Goal: Information Seeking & Learning: Compare options

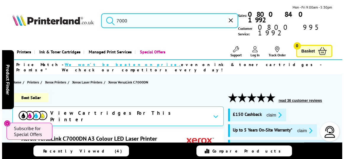
scroll to position [54, 0]
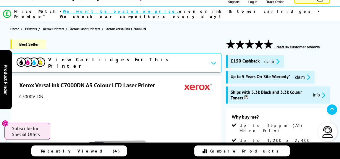
click at [265, 58] on button "claim" at bounding box center [272, 61] width 19 height 7
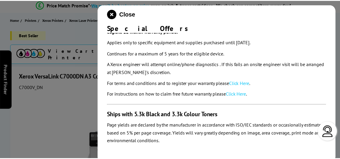
scroll to position [111, 0]
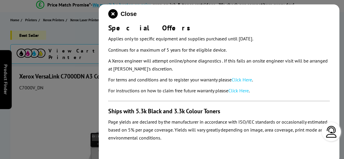
click at [57, 120] on div at bounding box center [172, 79] width 344 height 159
click at [116, 16] on icon "close modal" at bounding box center [112, 13] width 9 height 9
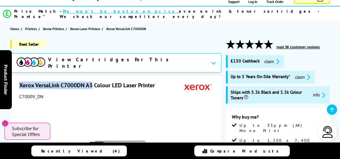
drag, startPoint x: 93, startPoint y: 73, endPoint x: 18, endPoint y: 72, distance: 75.7
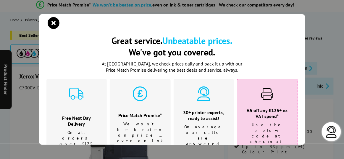
drag, startPoint x: 31, startPoint y: 72, endPoint x: 110, endPoint y: 122, distance: 92.9
click at [21, 26] on div "Great service. Unbeatable prices. We've got you covered. Great service. Unbeata…" at bounding box center [172, 79] width 344 height 159
click at [59, 22] on icon "close modal" at bounding box center [54, 23] width 12 height 12
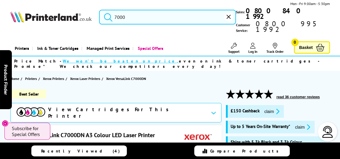
scroll to position [0, 0]
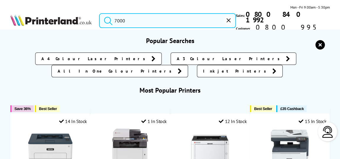
drag, startPoint x: 113, startPoint y: 18, endPoint x: 94, endPoint y: 18, distance: 19.2
click at [94, 18] on div "7000" at bounding box center [164, 20] width 144 height 15
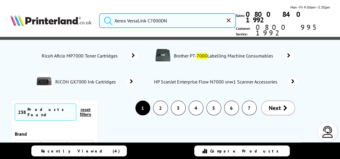
type input "Xerox VersaLink C7000DN"
click at [99, 13] on button "submit" at bounding box center [106, 19] width 15 height 13
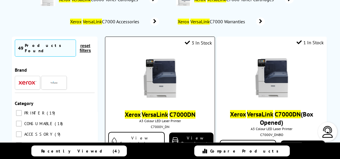
scroll to position [54, 0]
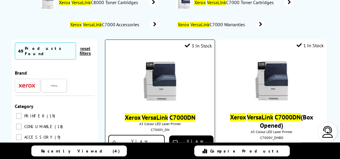
click at [147, 75] on img at bounding box center [160, 81] width 44 height 44
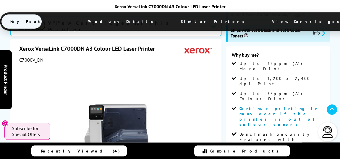
scroll to position [107, 0]
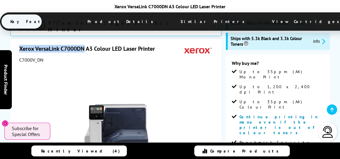
drag, startPoint x: 85, startPoint y: 45, endPoint x: 17, endPoint y: 40, distance: 67.9
drag, startPoint x: 29, startPoint y: 43, endPoint x: 33, endPoint y: 43, distance: 3.3
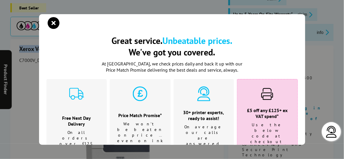
drag, startPoint x: 33, startPoint y: 43, endPoint x: 53, endPoint y: 26, distance: 26.7
click at [52, 27] on icon "close modal" at bounding box center [54, 23] width 12 height 12
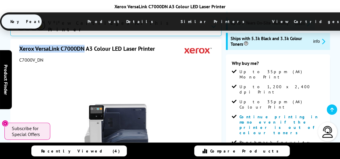
copy h1 "Xerox VersaLink C7000DN"
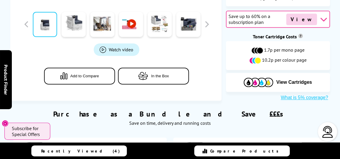
scroll to position [0, 0]
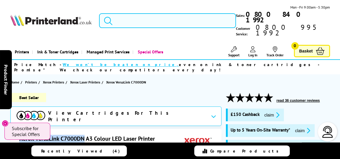
drag, startPoint x: 164, startPoint y: 15, endPoint x: 133, endPoint y: 3, distance: 33.4
click at [160, 13] on input "search" at bounding box center [167, 20] width 137 height 15
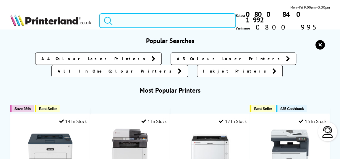
paste input "Samsung MultiXpress SL-X4250LX"
type input "Samsung MultiXpress SL-X4250LX"
click at [99, 13] on button "submit" at bounding box center [106, 19] width 15 height 13
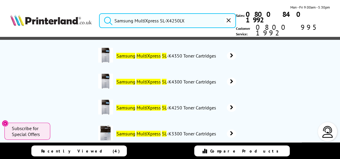
drag, startPoint x: 188, startPoint y: 17, endPoint x: 41, endPoint y: 17, distance: 146.9
click at [41, 17] on div "Samsung MultiXpress SL-X4250LX Mon - Fri 9:00am - 5:30pm Sales: 0800 840 1992 C…" at bounding box center [170, 21] width 340 height 35
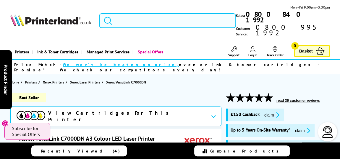
click at [99, 13] on button "submit" at bounding box center [106, 19] width 15 height 13
click at [265, 112] on button "claim" at bounding box center [272, 115] width 19 height 7
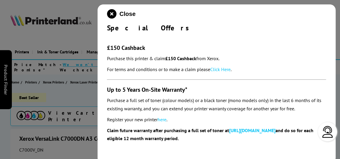
click at [31, 91] on div at bounding box center [170, 79] width 340 height 159
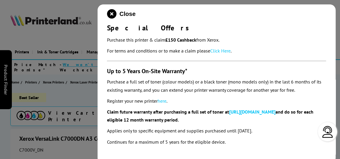
scroll to position [27, 0]
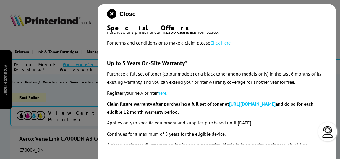
click at [162, 94] on link "here" at bounding box center [162, 93] width 9 height 6
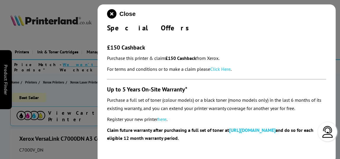
scroll to position [0, 0]
click at [216, 71] on link "Click Here" at bounding box center [220, 70] width 20 height 6
